Goal: Task Accomplishment & Management: Complete application form

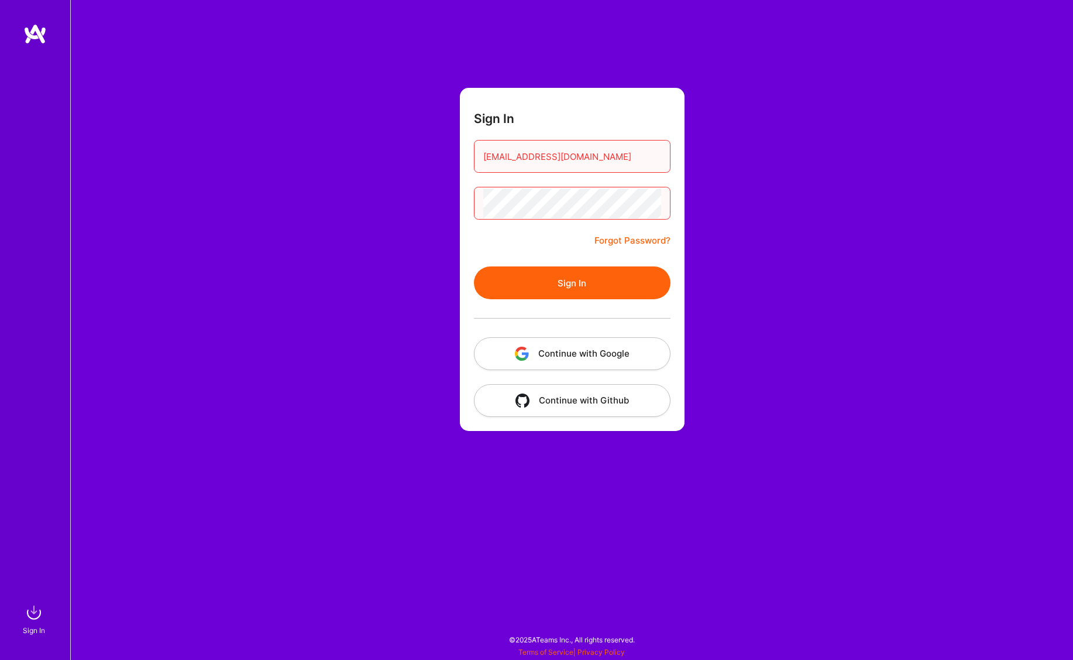
click at [590, 284] on button "Sign In" at bounding box center [572, 282] width 197 height 33
click at [565, 279] on button "Sign In" at bounding box center [572, 282] width 197 height 33
click at [230, 204] on div "Sign In tsvirinkal@gmail.com Forgot Password? Sign In Continue with Google Cont…" at bounding box center [571, 330] width 1003 height 660
drag, startPoint x: 672, startPoint y: 318, endPoint x: 657, endPoint y: 290, distance: 32.5
click at [672, 318] on form "Sign In tsvirinkal@gmail.com Forgot Password? Sign In Continue with Google Cont…" at bounding box center [572, 259] width 225 height 343
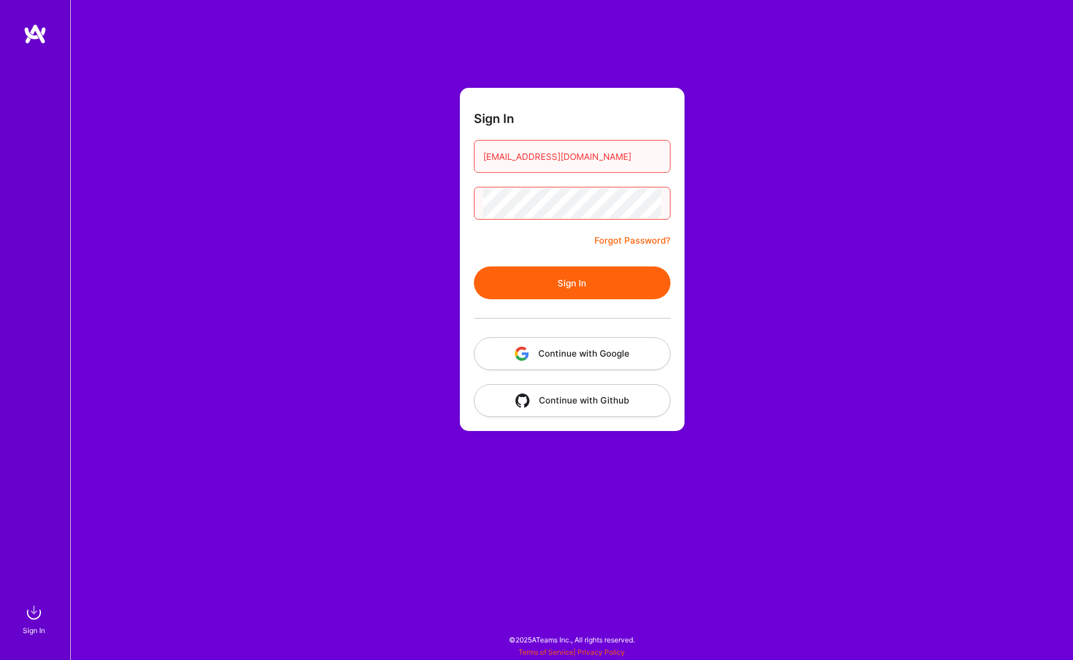
click at [649, 242] on link "Forgot Password?" at bounding box center [633, 240] width 76 height 14
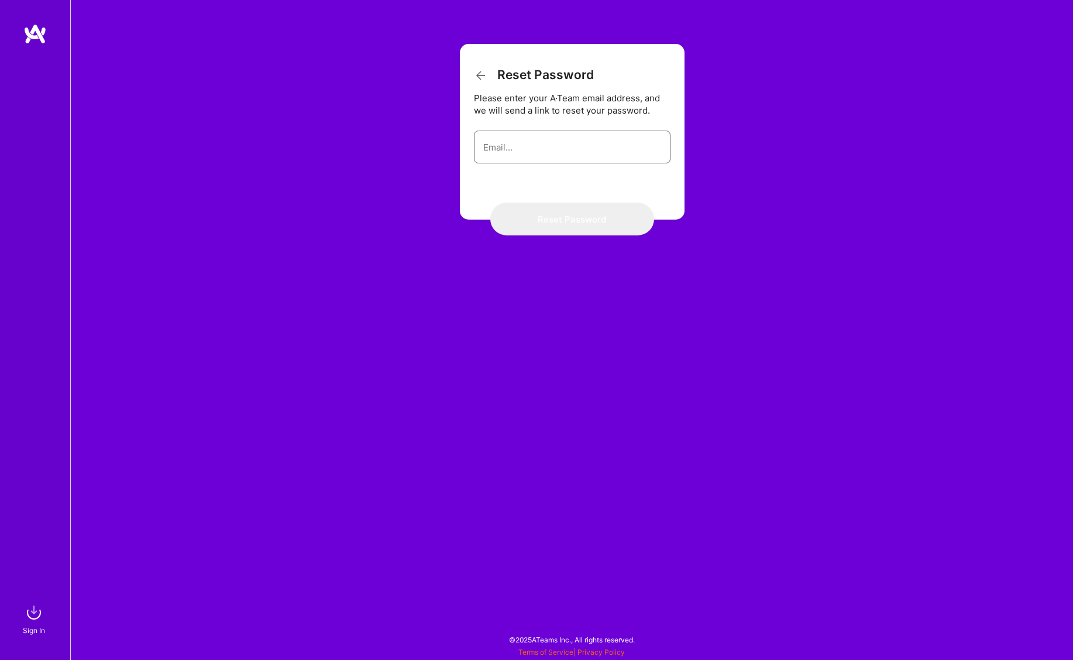
click at [519, 146] on input "email" at bounding box center [572, 147] width 178 height 30
type input "tsvirinkal@gmail.com"
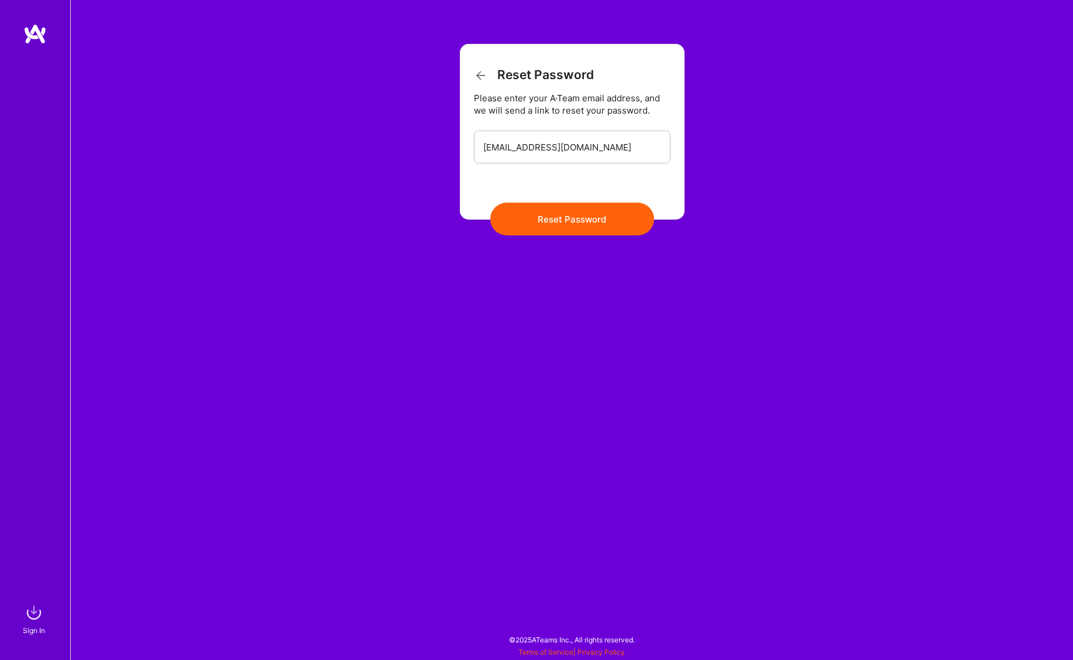
click at [565, 221] on button "Reset Password" at bounding box center [572, 218] width 164 height 33
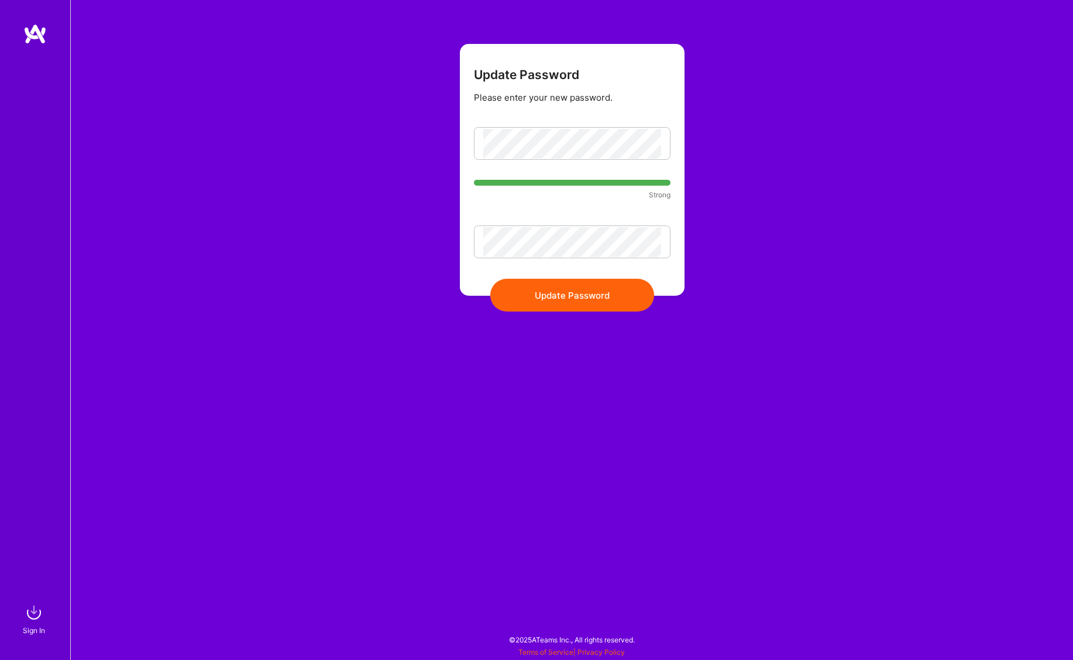
click at [520, 296] on button "Update Password" at bounding box center [572, 295] width 164 height 33
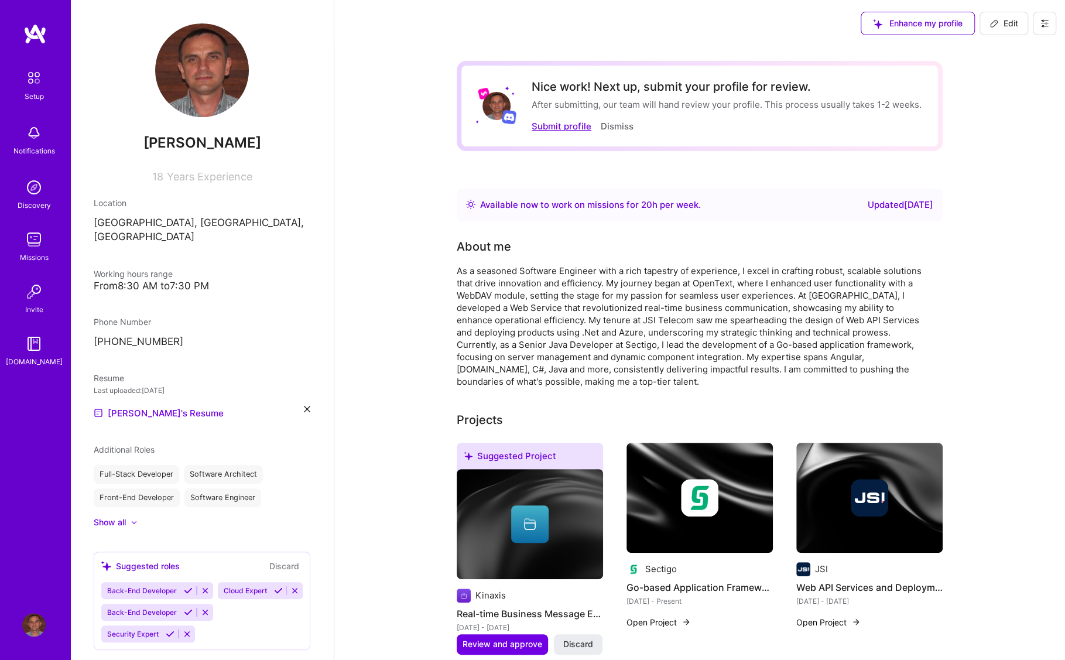
click at [559, 126] on button "Submit profile" at bounding box center [561, 126] width 60 height 12
select select "CA"
select select "Right Now"
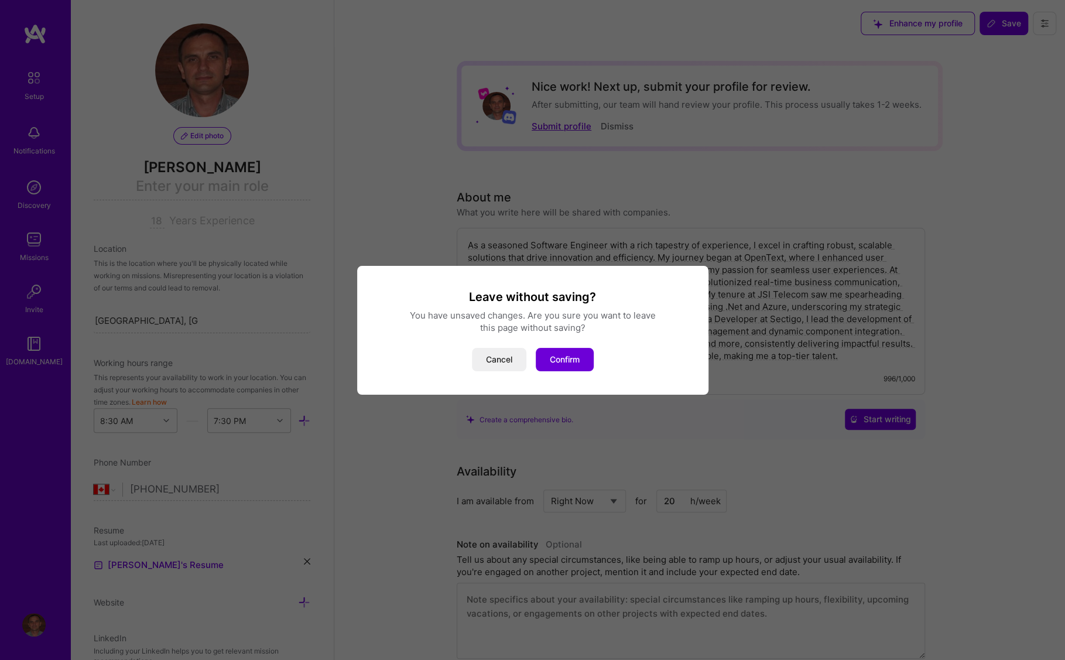
scroll to position [353, 0]
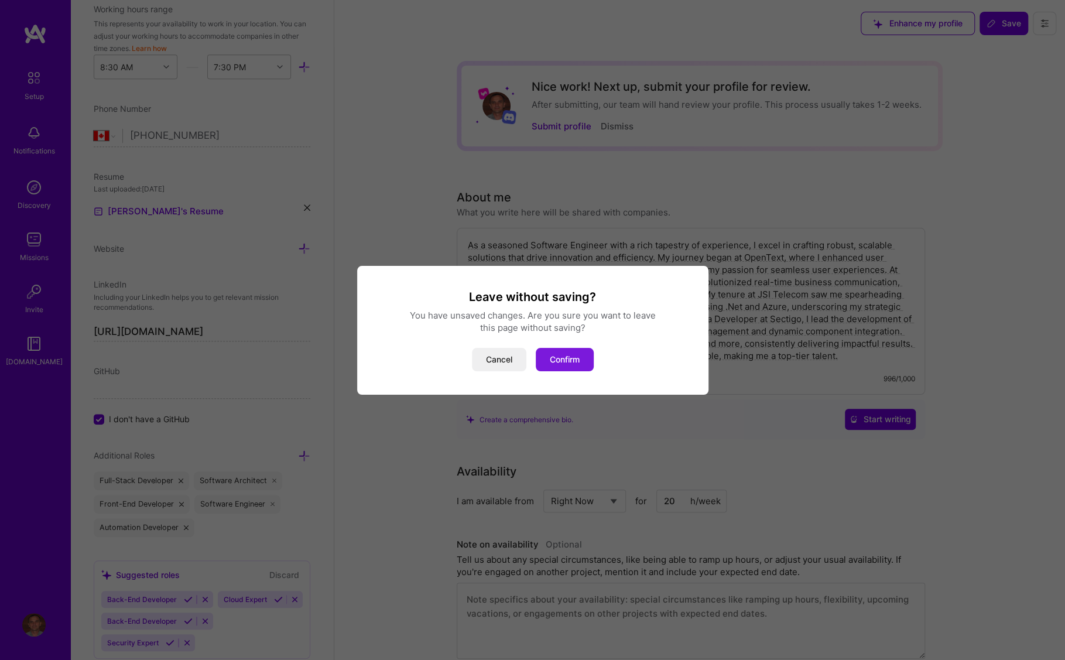
click at [562, 362] on button "Confirm" at bounding box center [564, 359] width 58 height 23
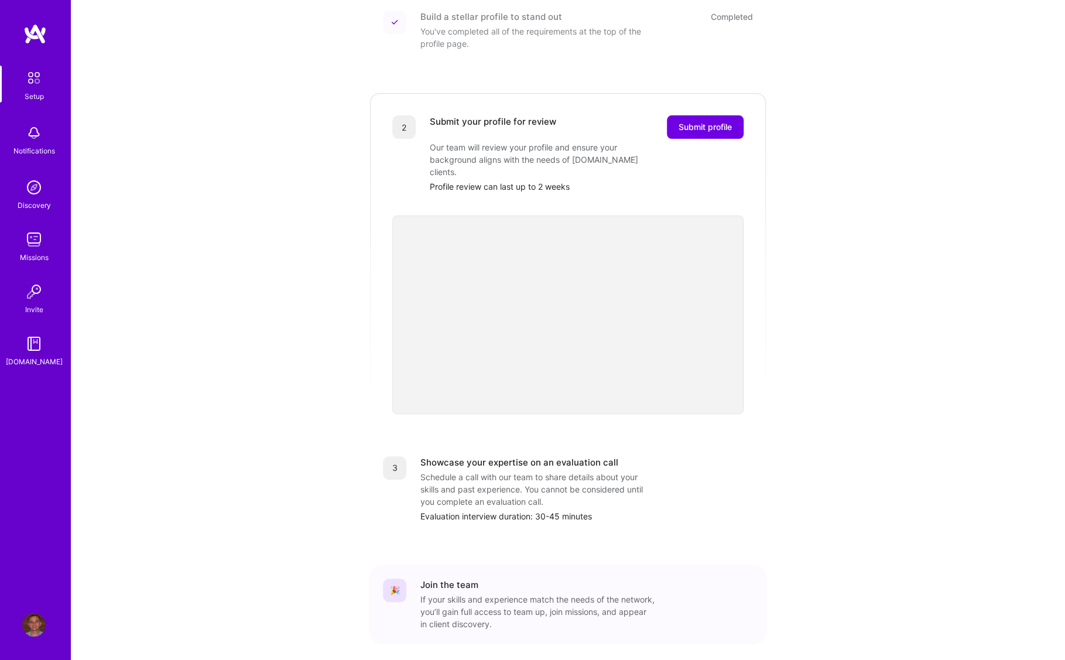
scroll to position [202, 0]
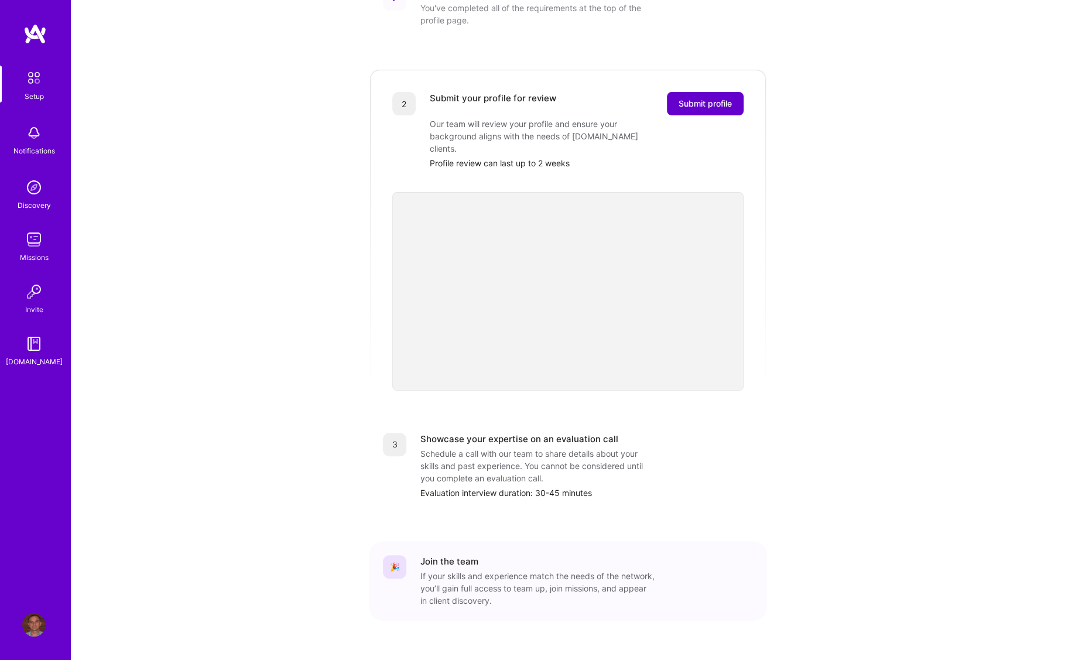
click at [715, 98] on span "Submit profile" at bounding box center [704, 104] width 53 height 12
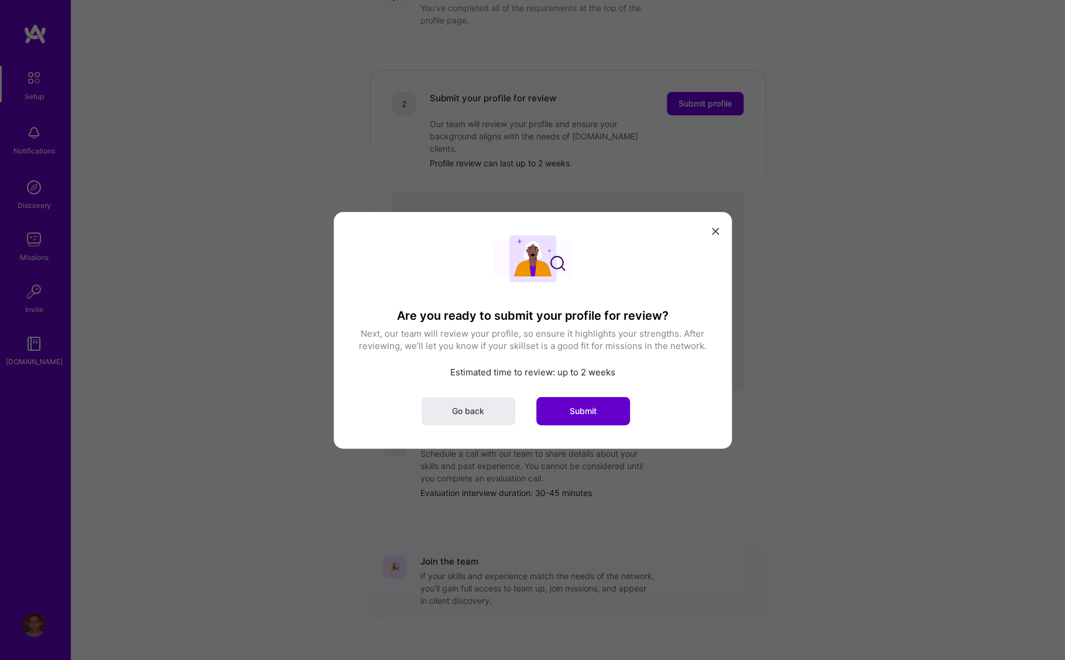
click at [574, 414] on span "Submit" at bounding box center [582, 410] width 27 height 12
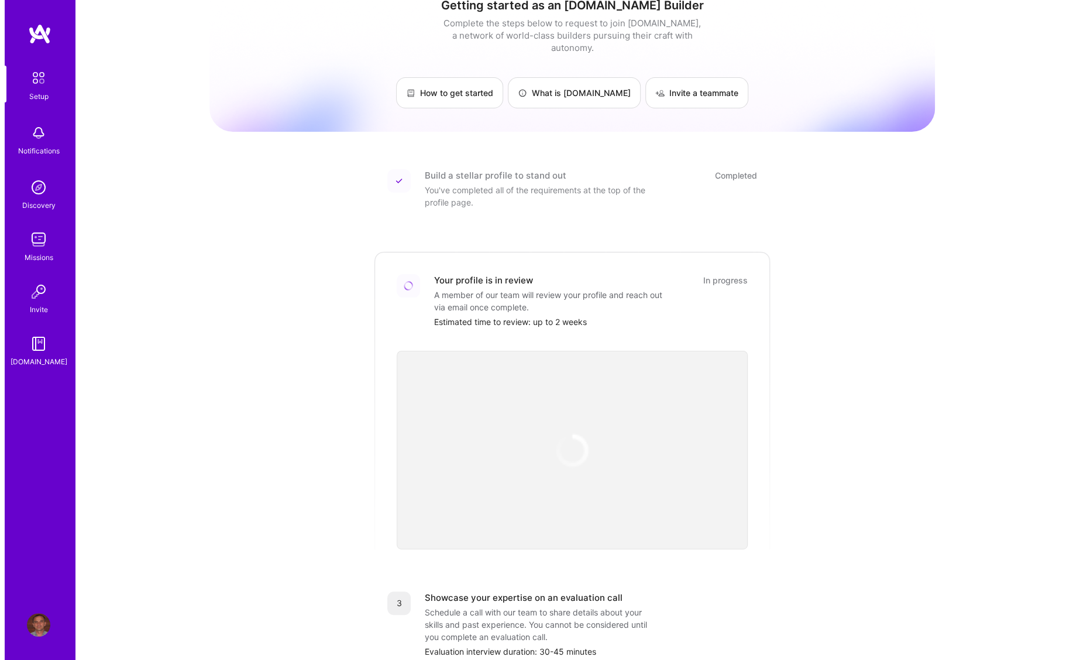
scroll to position [0, 0]
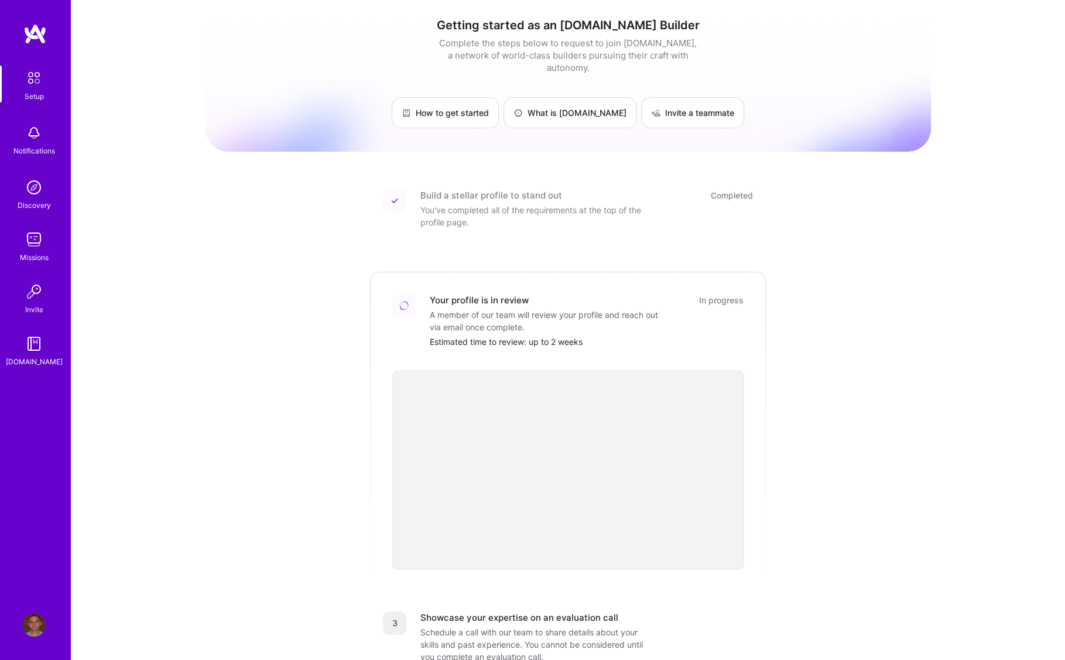
click at [36, 189] on img at bounding box center [33, 187] width 23 height 23
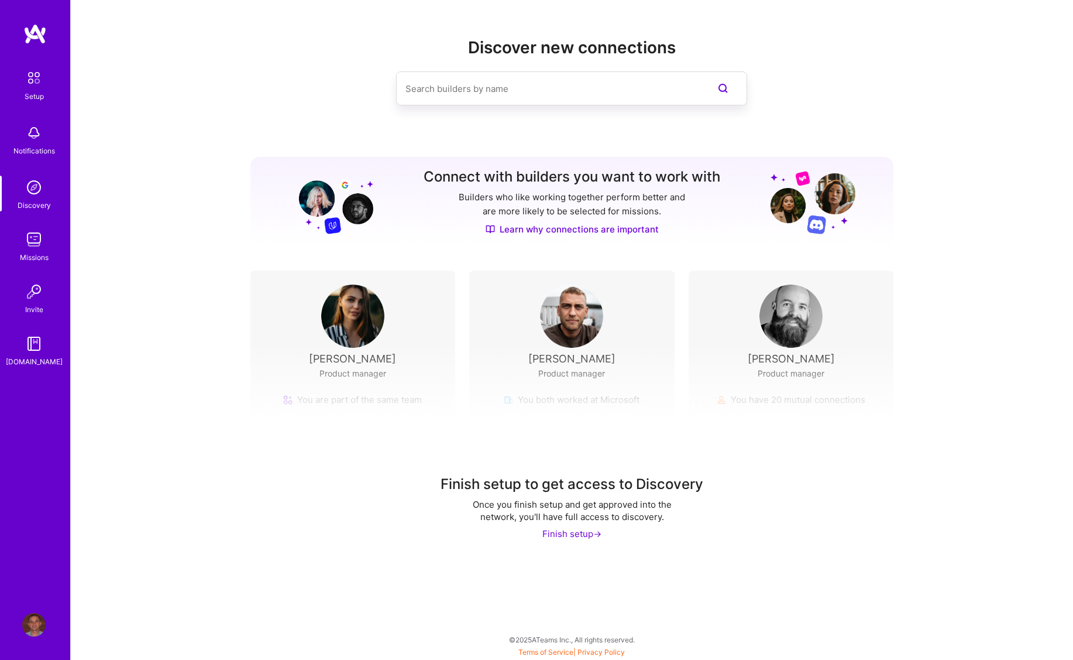
click at [34, 142] on img at bounding box center [33, 132] width 23 height 23
click at [37, 257] on div "Missions" at bounding box center [34, 257] width 29 height 12
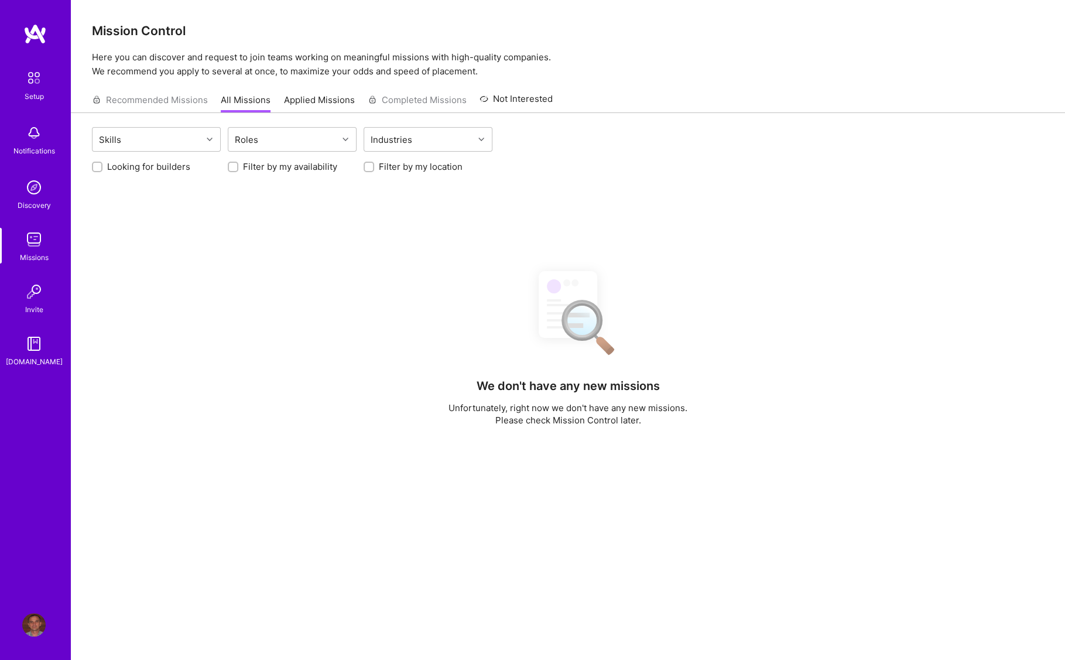
click at [36, 301] on img at bounding box center [33, 291] width 23 height 23
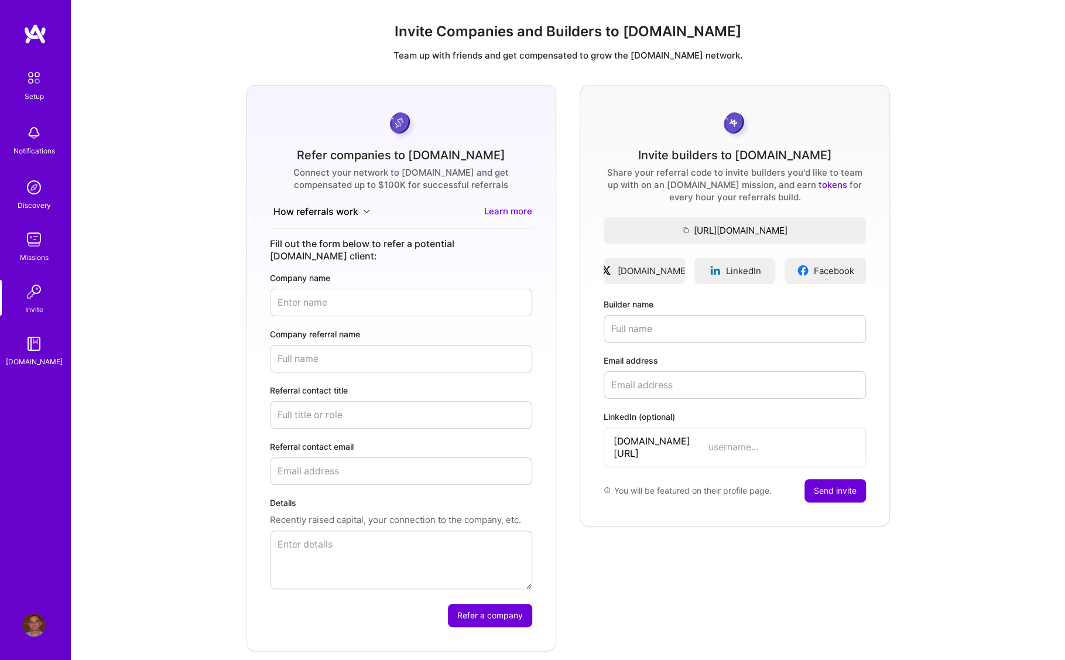
click at [32, 243] on img at bounding box center [33, 239] width 23 height 23
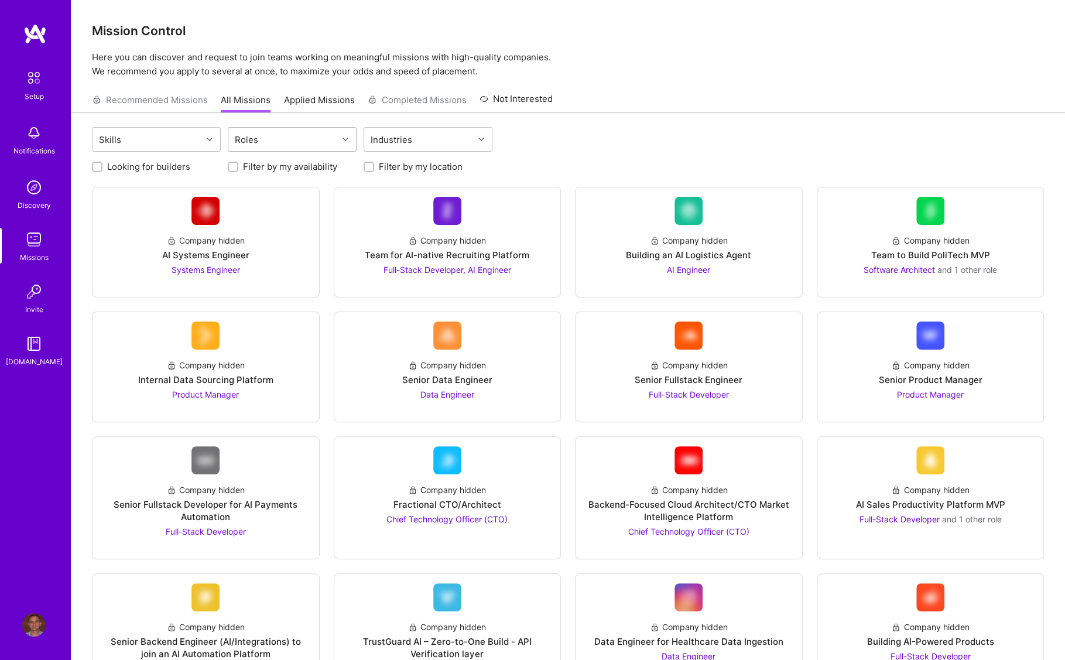
click at [345, 143] on div at bounding box center [347, 139] width 18 height 15
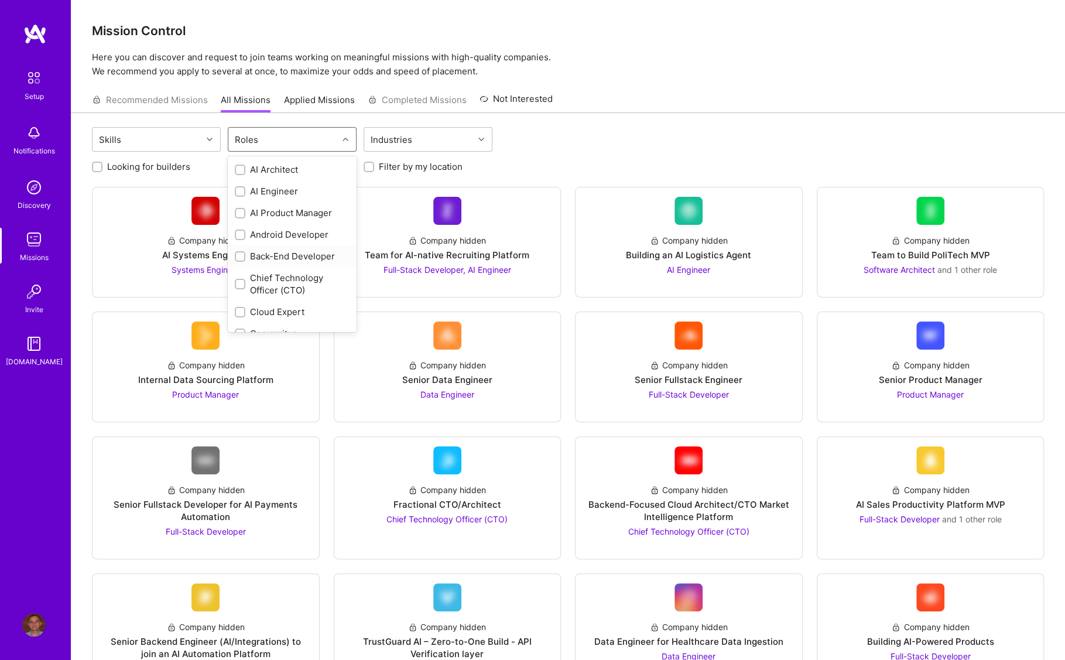
click at [237, 256] on input "checkbox" at bounding box center [241, 257] width 8 height 8
checkbox input "true"
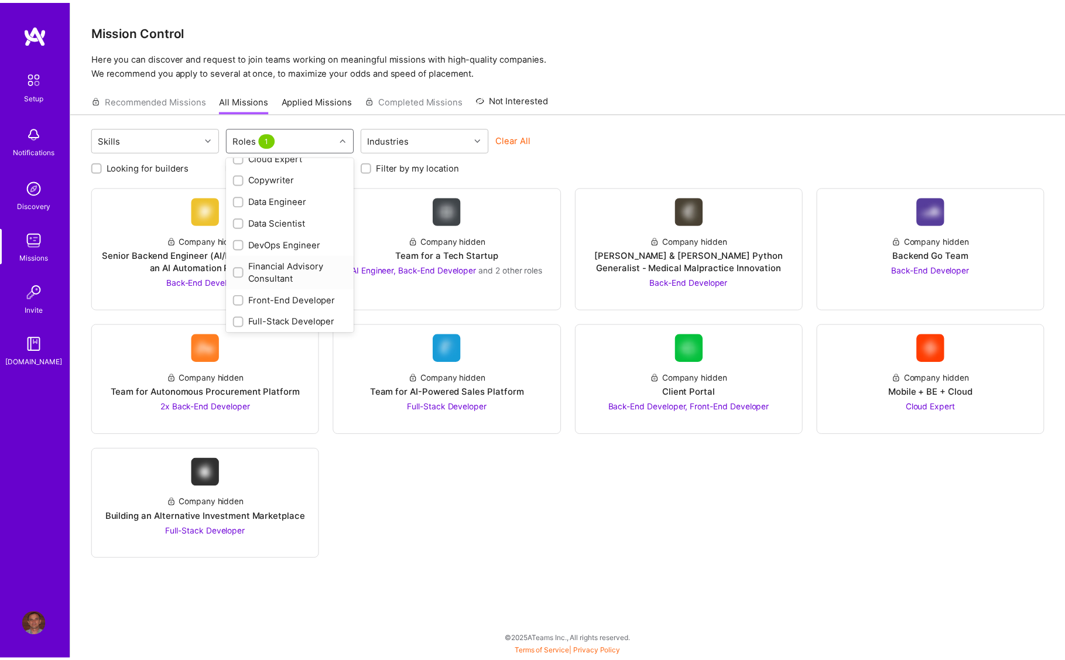
scroll to position [176, 0]
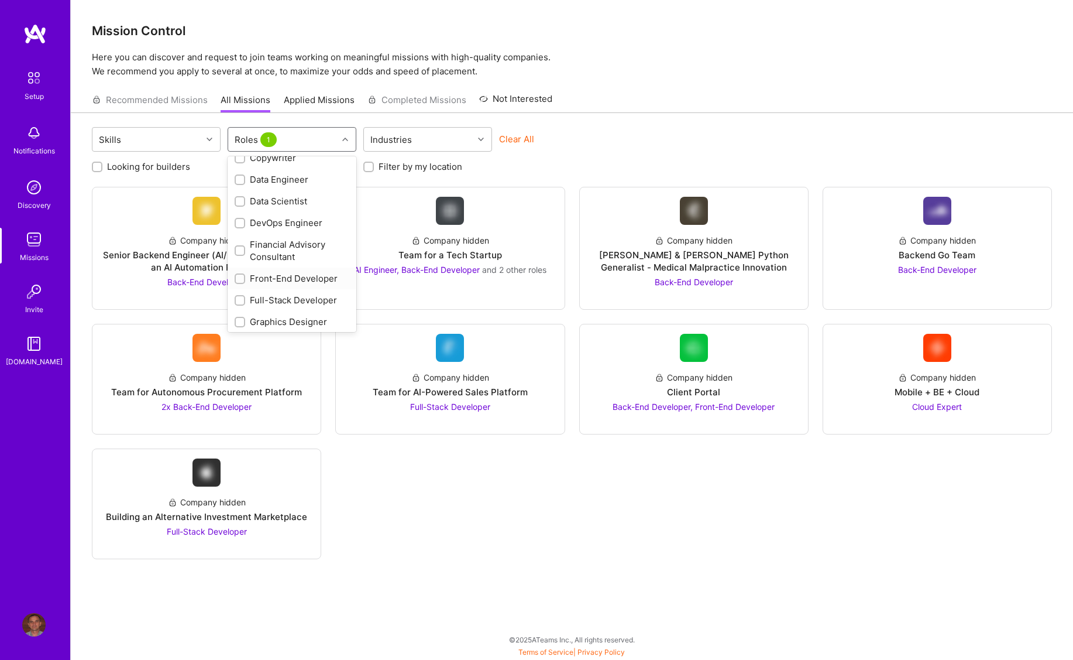
click at [241, 278] on input "checkbox" at bounding box center [241, 279] width 8 height 8
checkbox input "true"
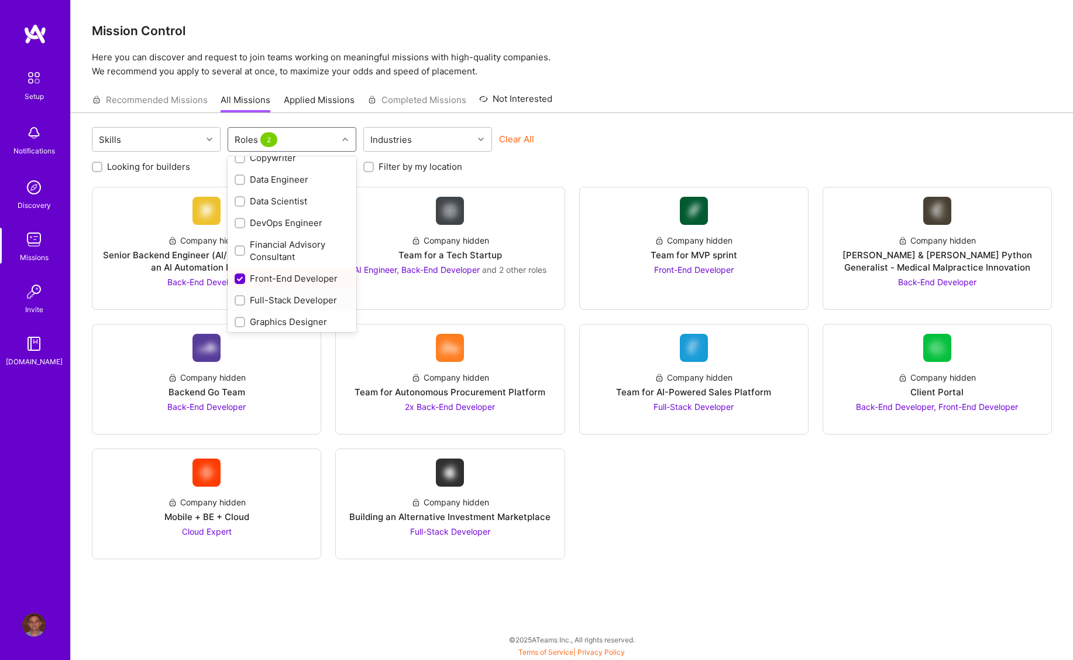
click at [239, 300] on input "checkbox" at bounding box center [241, 301] width 8 height 8
checkbox input "true"
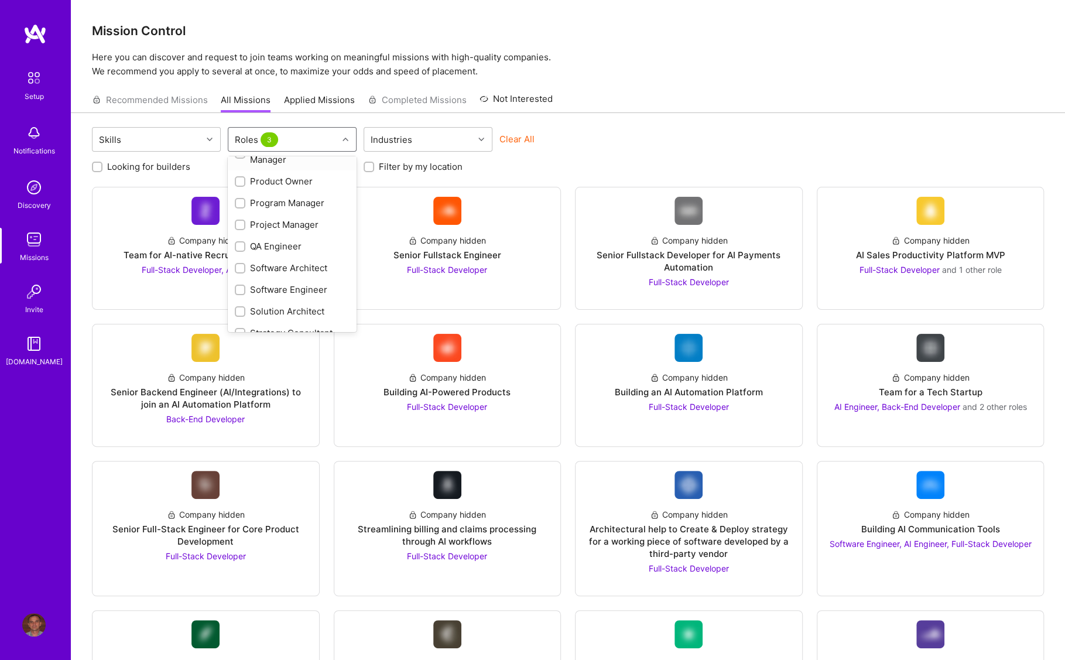
scroll to position [527, 0]
click at [241, 241] on input "checkbox" at bounding box center [241, 243] width 8 height 8
checkbox input "true"
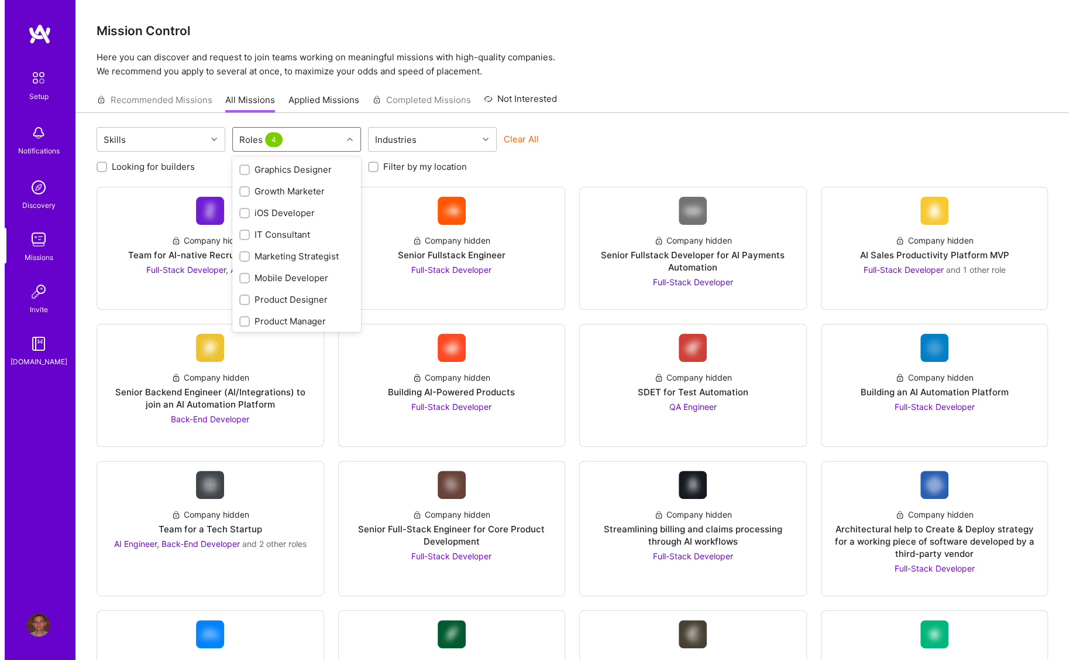
scroll to position [293, 0]
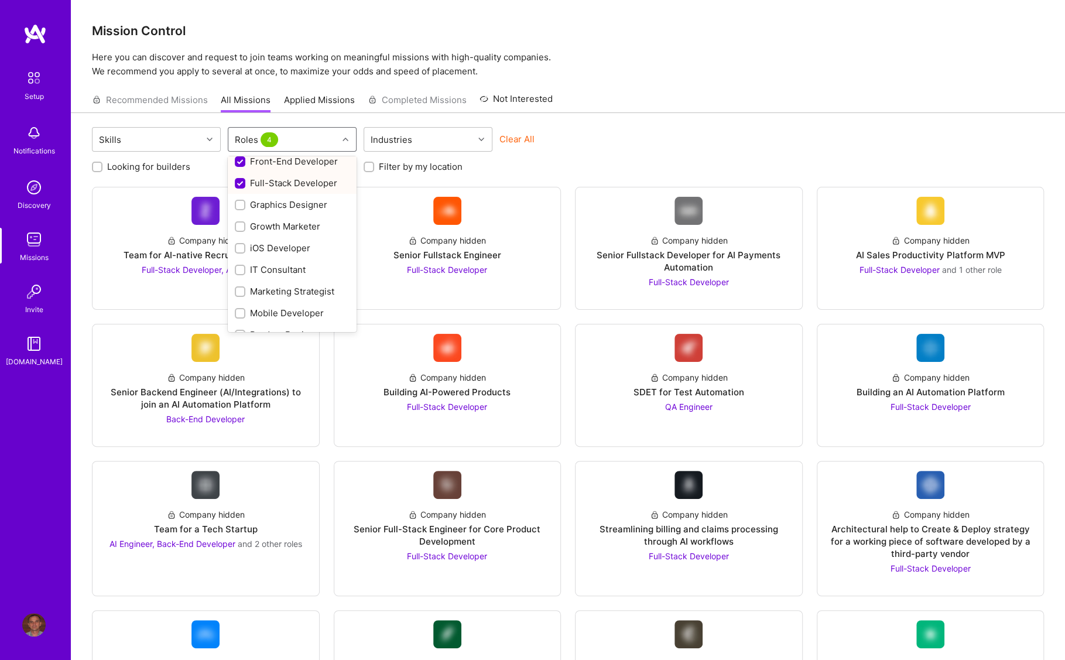
click at [241, 183] on input "checkbox" at bounding box center [241, 183] width 11 height 11
checkbox input "false"
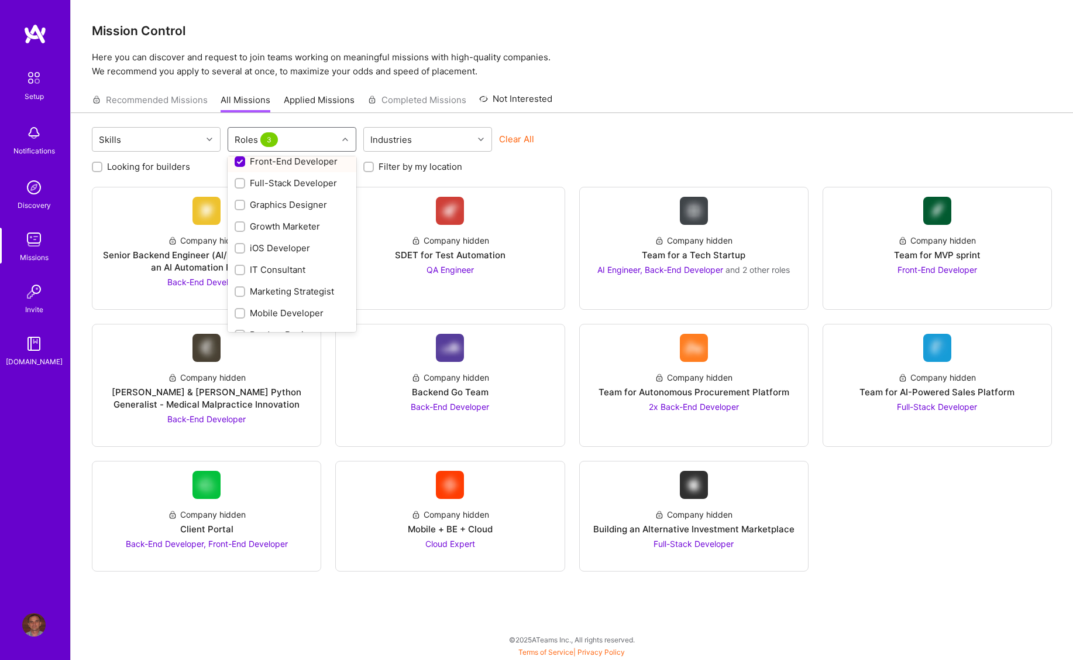
click at [241, 160] on input "checkbox" at bounding box center [241, 162] width 11 height 11
checkbox input "false"
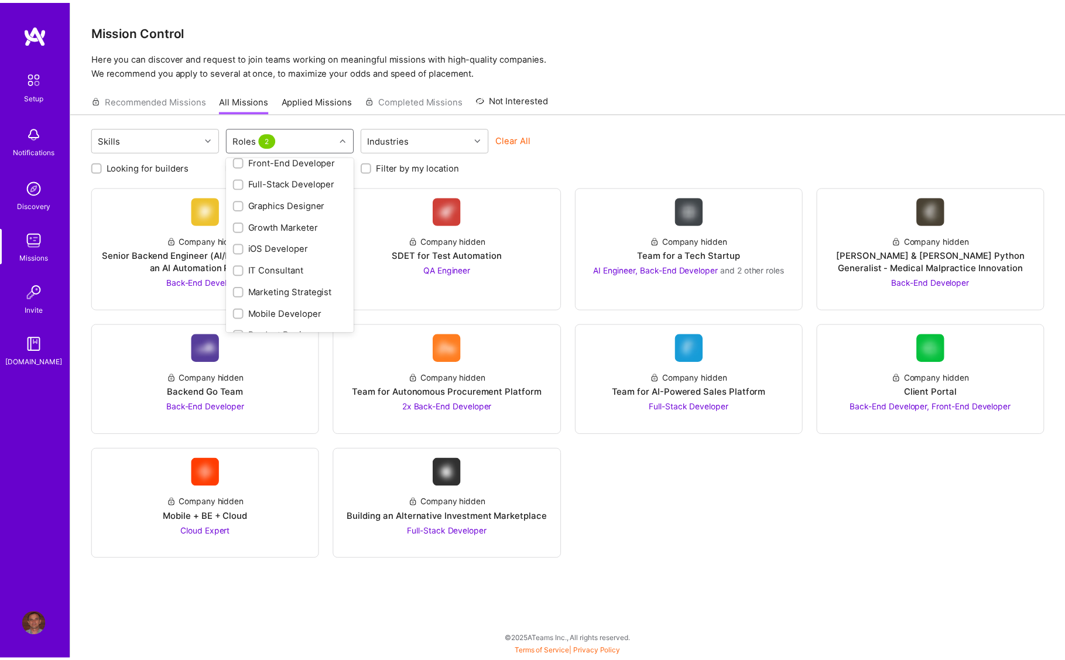
scroll to position [294, 0]
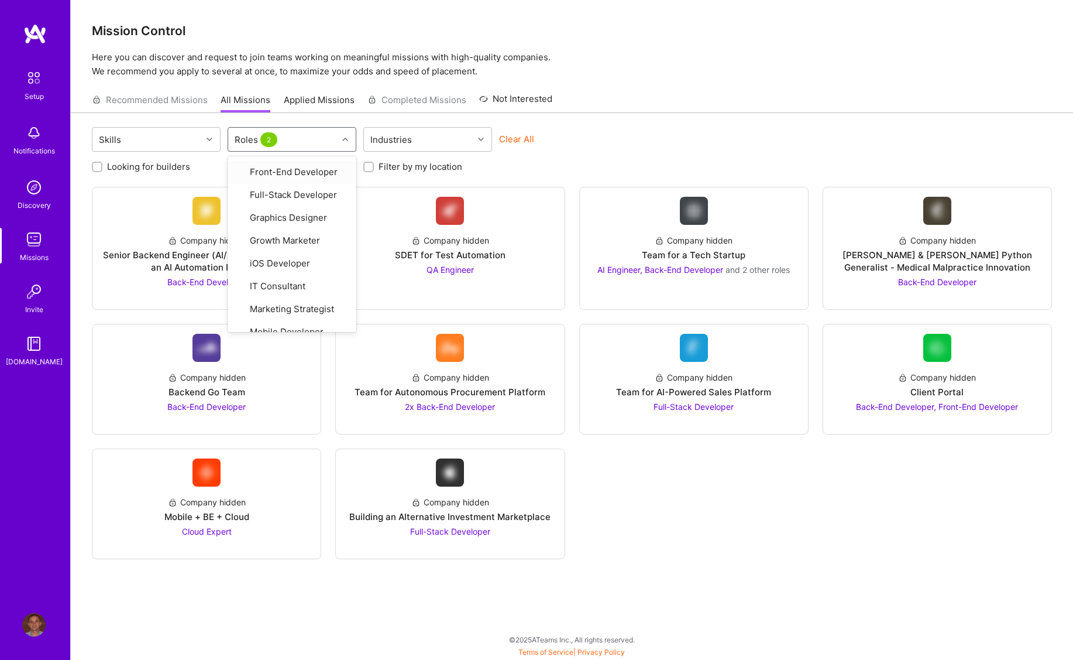
click at [705, 120] on div "Skills option Front-End Developer, deselected. option Front-End Developer focus…" at bounding box center [572, 377] width 1002 height 528
click at [341, 138] on div at bounding box center [347, 139] width 18 height 15
click at [239, 255] on input "checkbox" at bounding box center [241, 257] width 11 height 11
checkbox input "false"
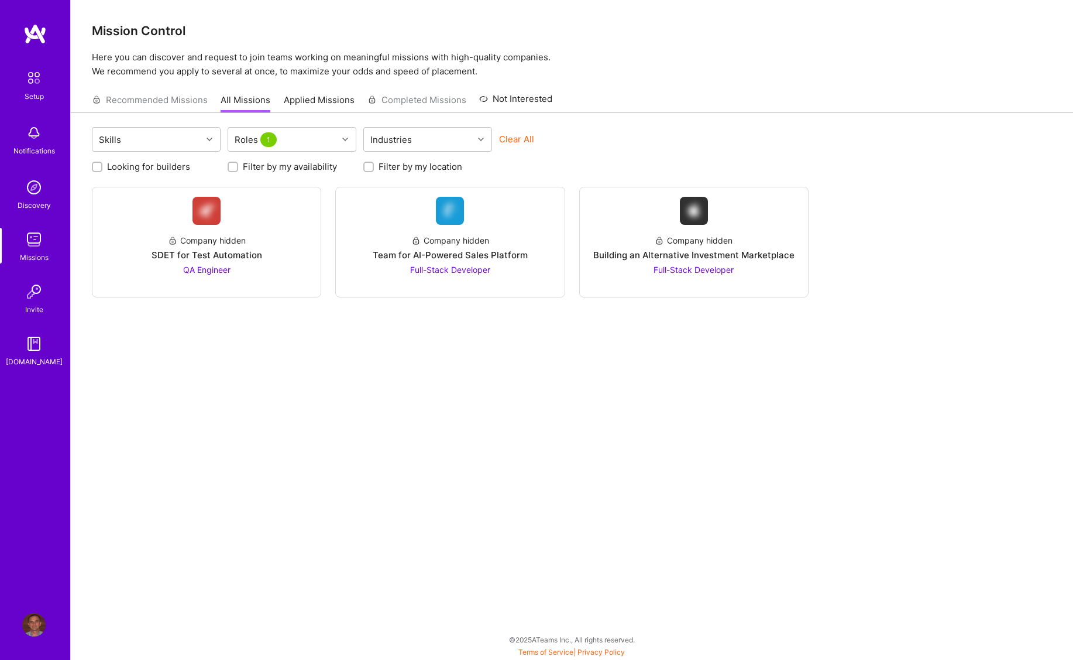
click at [499, 345] on div "Skills Roles 1 Industries Clear All Looking for builders Filter by my availabil…" at bounding box center [572, 377] width 1002 height 528
click at [203, 267] on span "QA Engineer" at bounding box center [206, 270] width 47 height 10
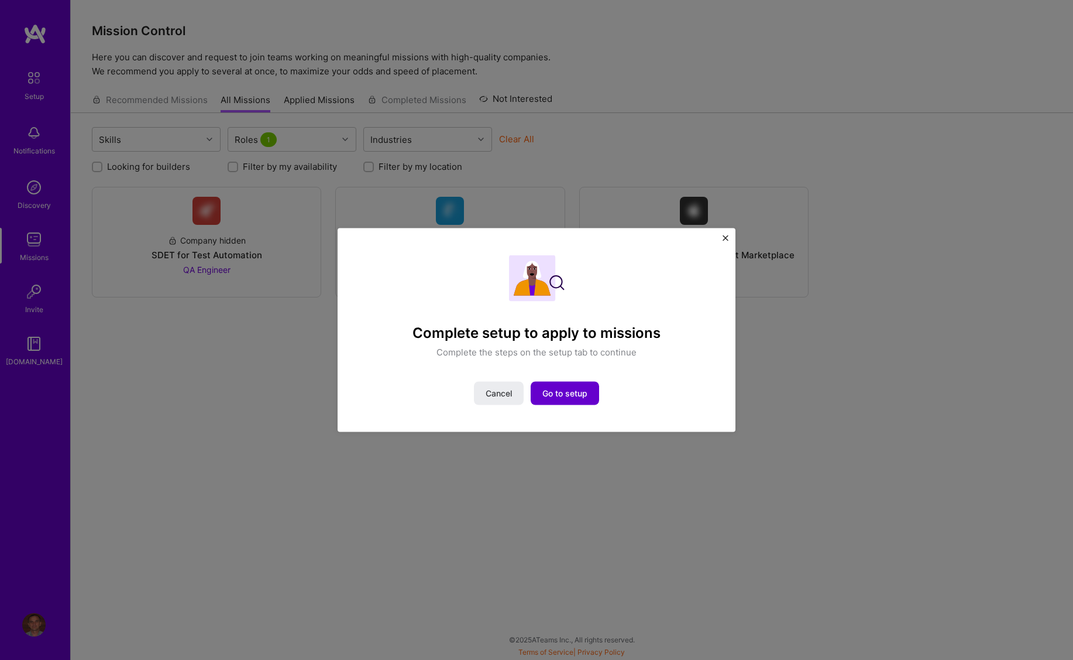
click at [559, 394] on span "Go to setup" at bounding box center [564, 393] width 45 height 12
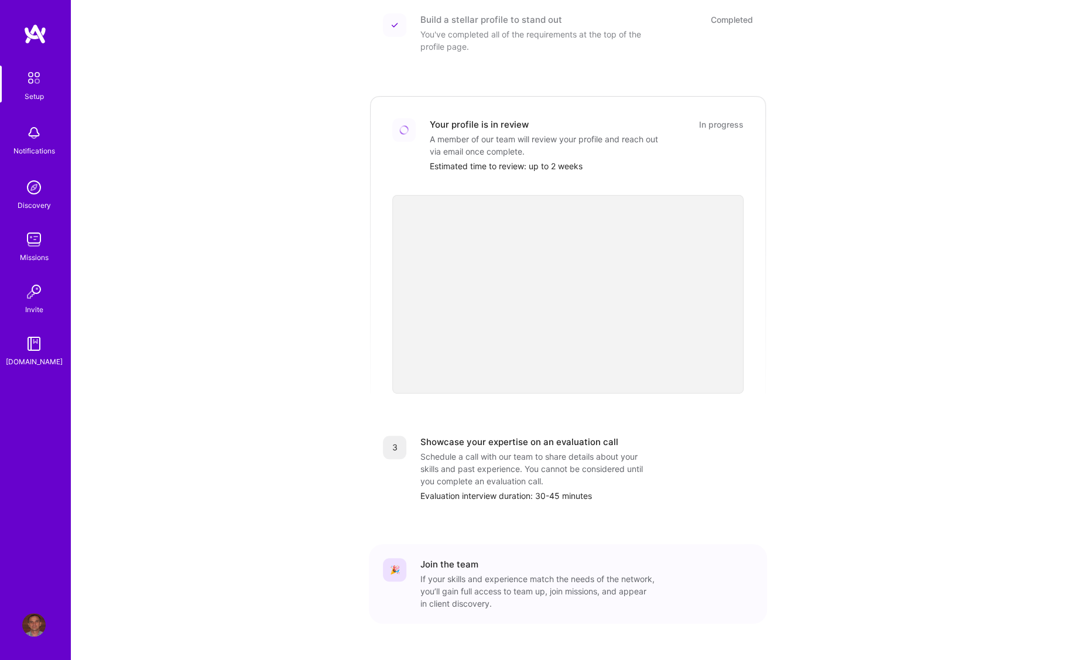
scroll to position [191, 0]
